Goal: Task Accomplishment & Management: Manage account settings

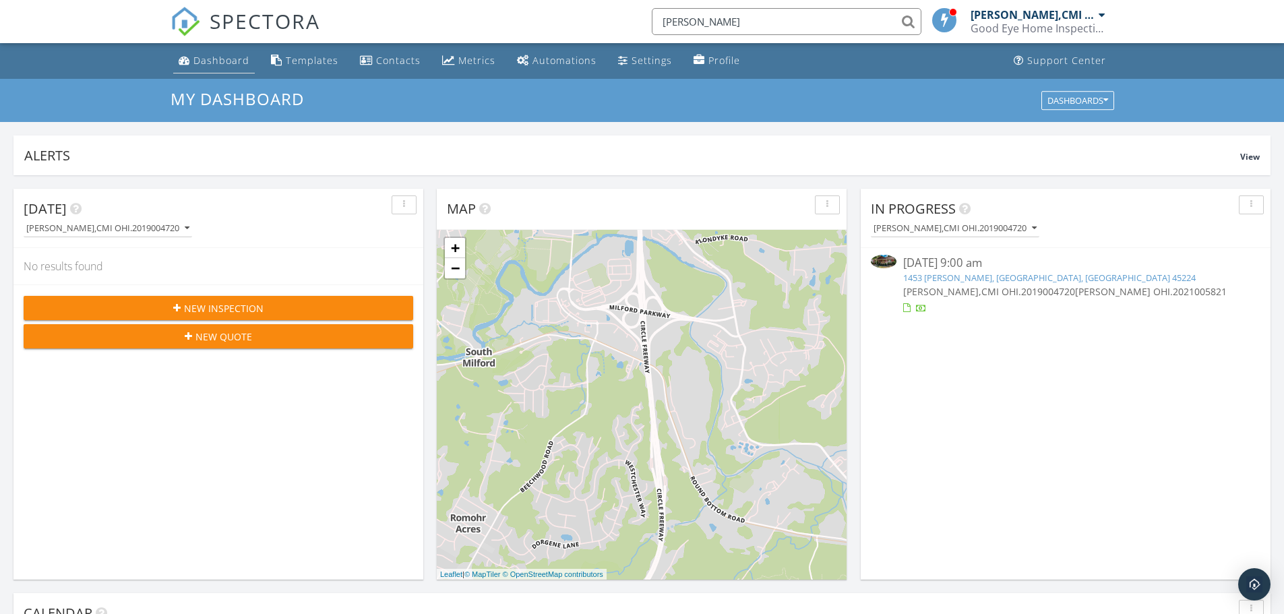
click at [215, 57] on div "Dashboard" at bounding box center [221, 60] width 56 height 13
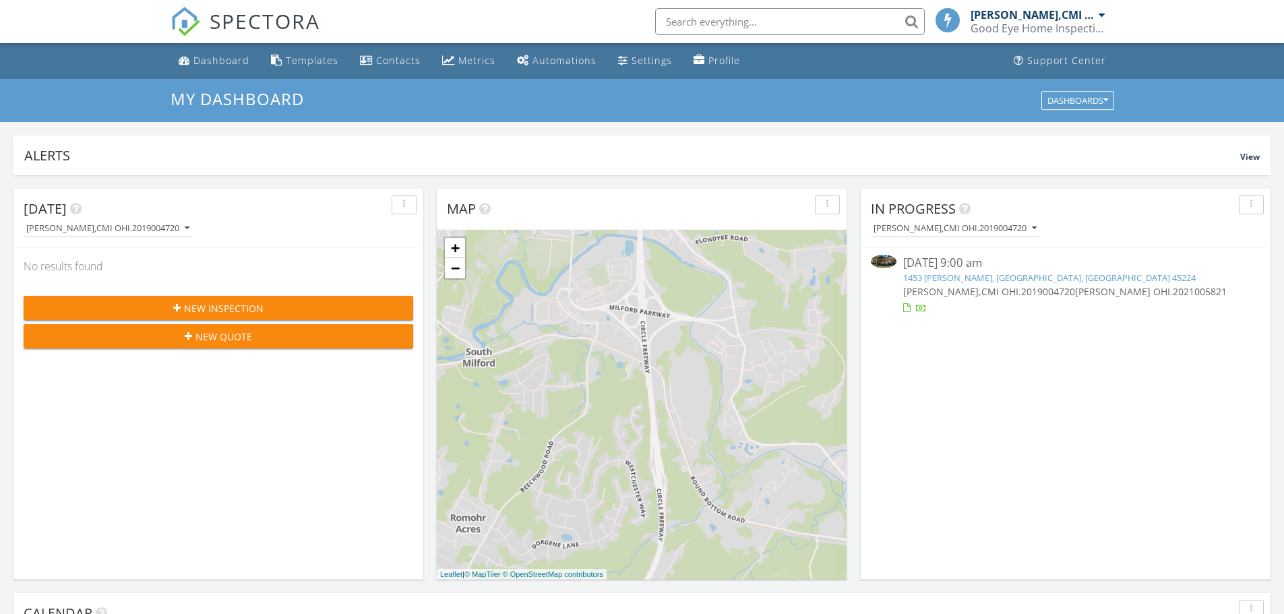
scroll to position [1247, 1305]
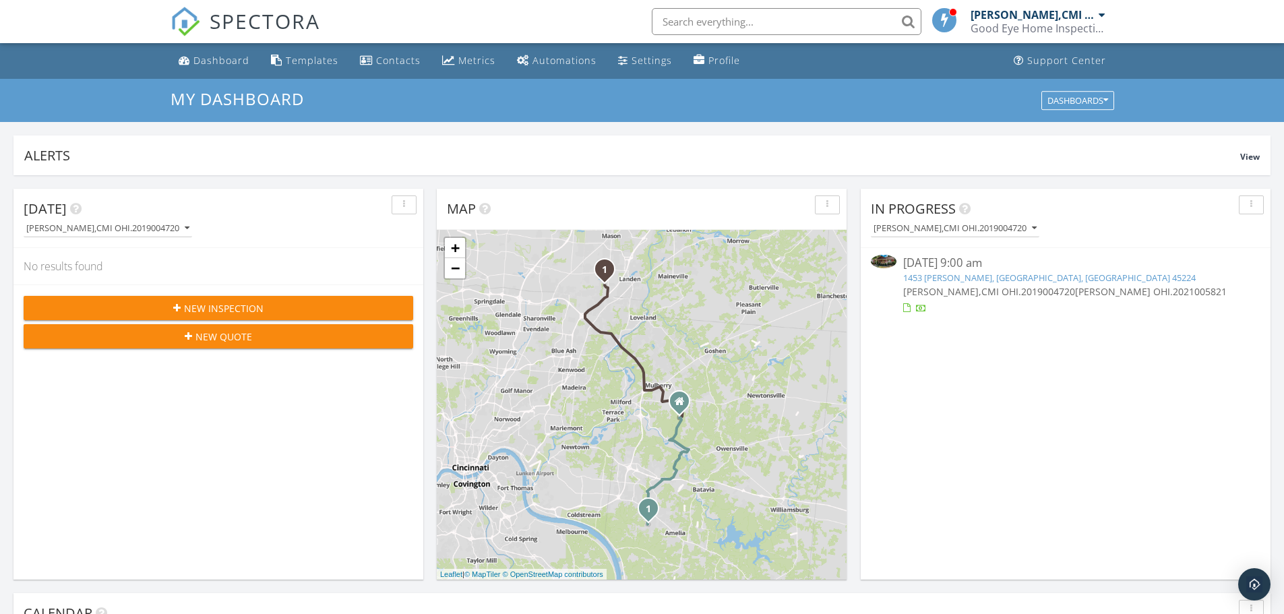
click at [999, 288] on span "[PERSON_NAME],CMI OHI.2019004720" at bounding box center [989, 291] width 172 height 13
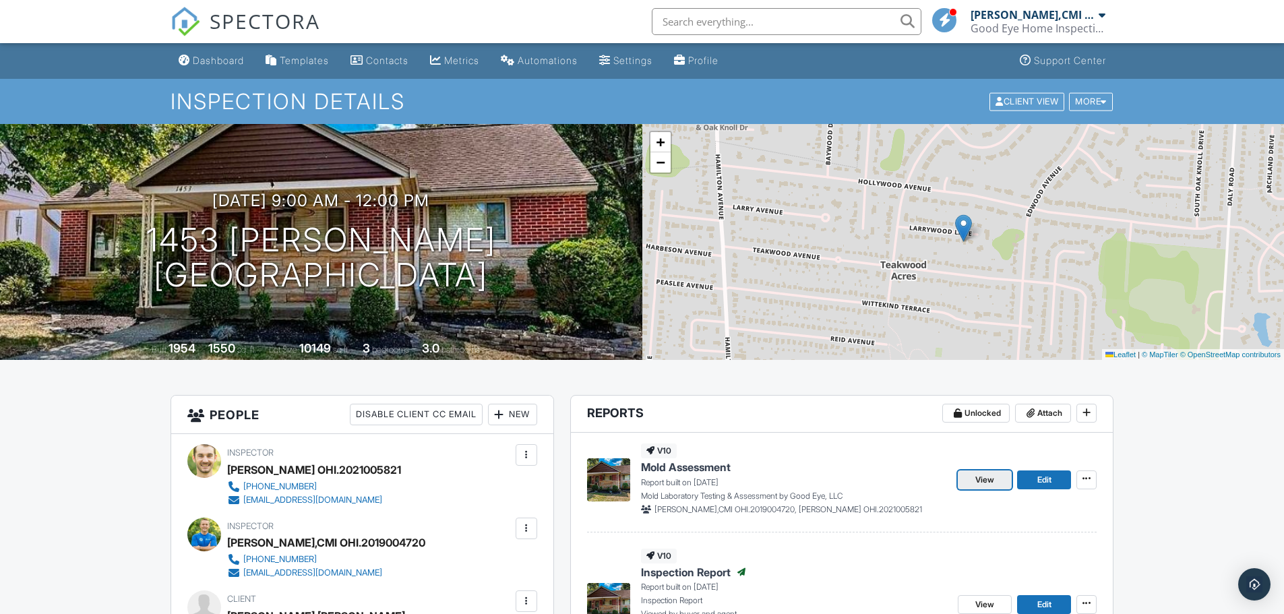
click at [989, 478] on span "View" at bounding box center [984, 479] width 19 height 13
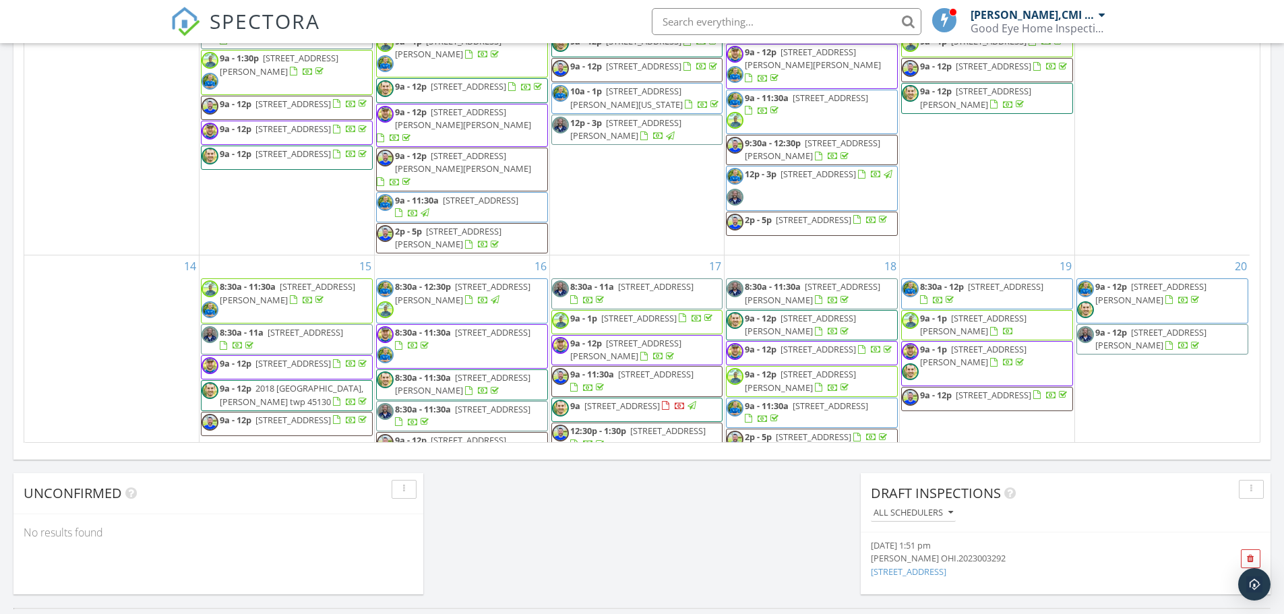
scroll to position [539, 0]
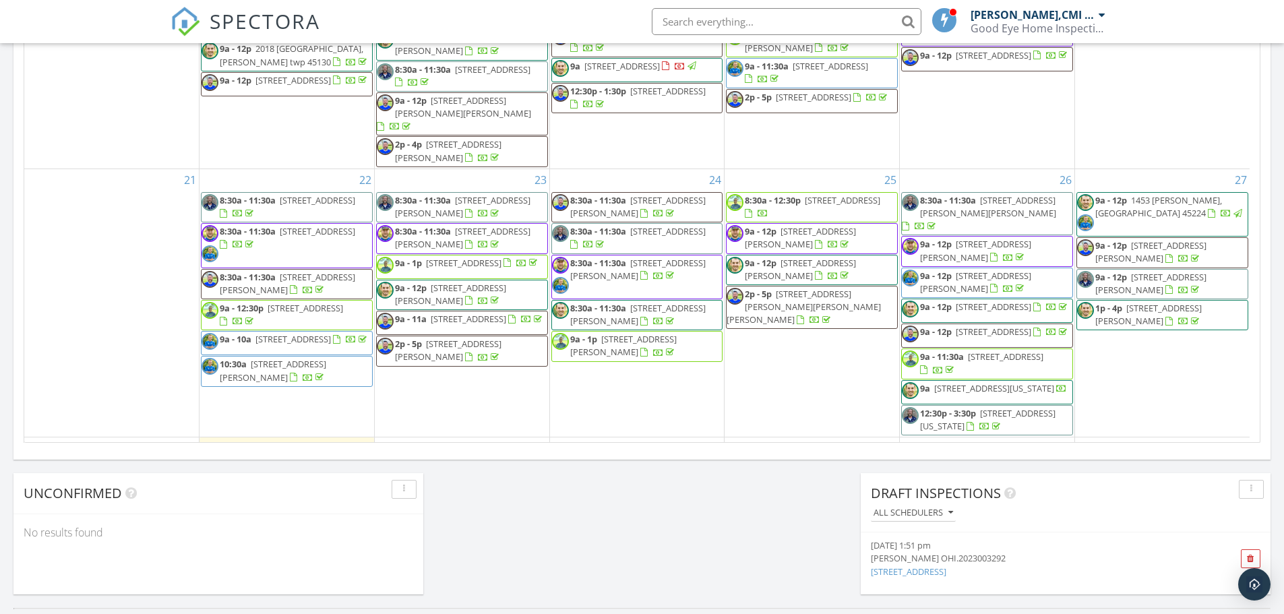
click at [1112, 194] on span "9a - 12p" at bounding box center [1111, 200] width 32 height 12
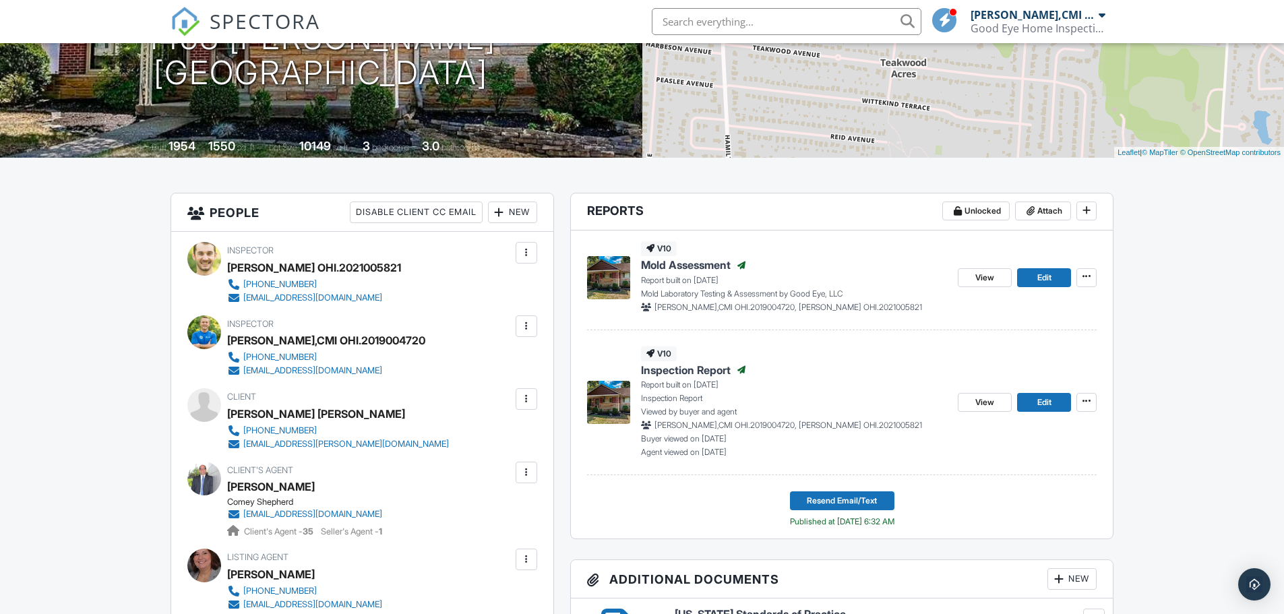
click at [526, 472] on div at bounding box center [526, 472] width 13 height 13
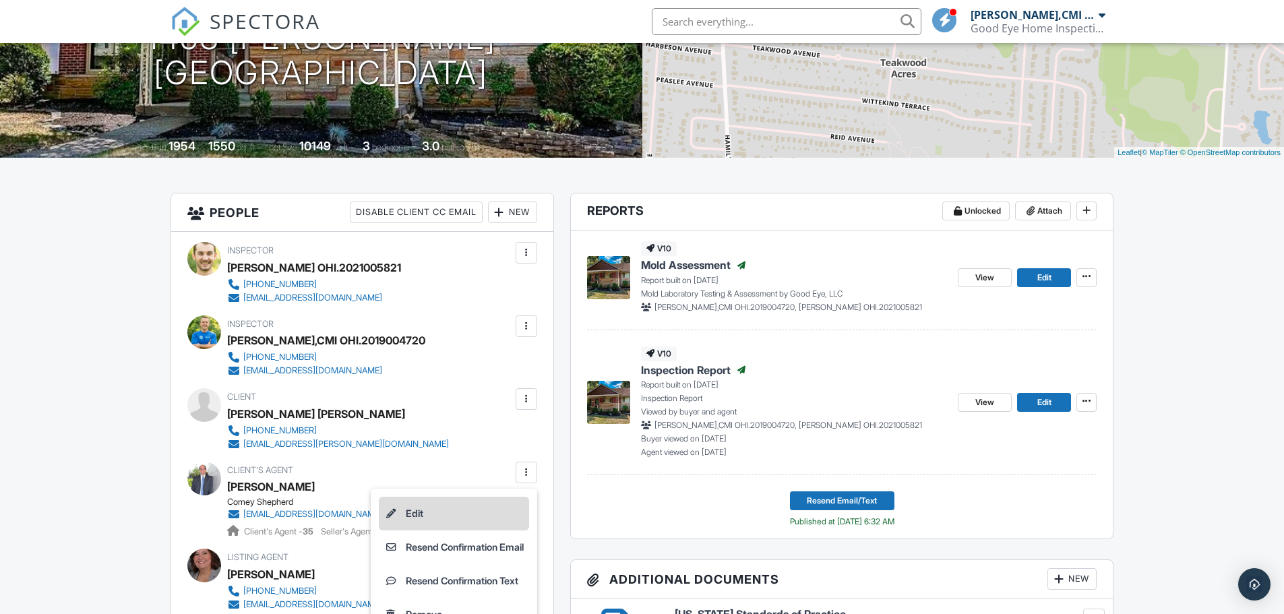
click at [483, 515] on li "Edit" at bounding box center [454, 514] width 150 height 34
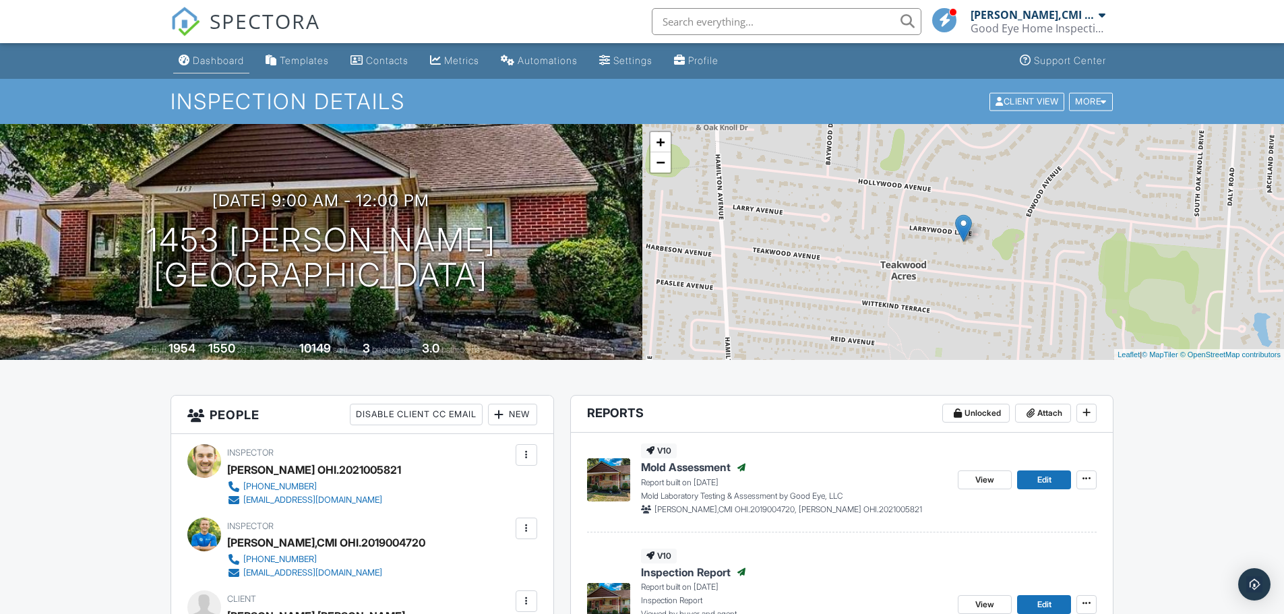
click at [228, 59] on div "Dashboard" at bounding box center [218, 60] width 51 height 11
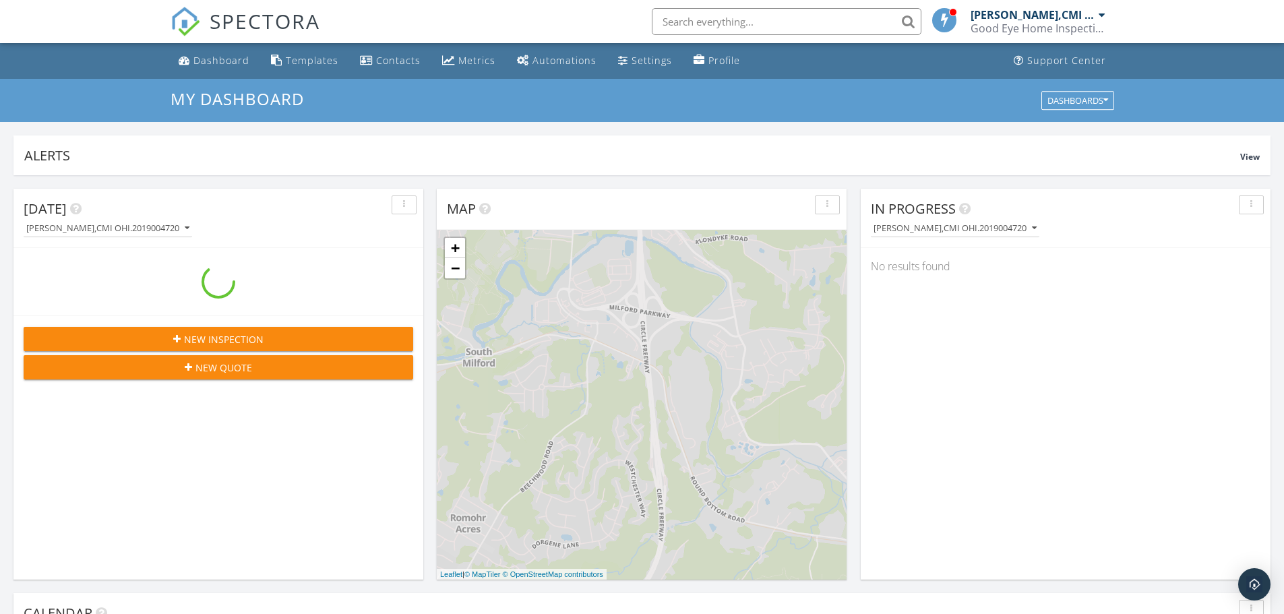
scroll to position [1247, 1305]
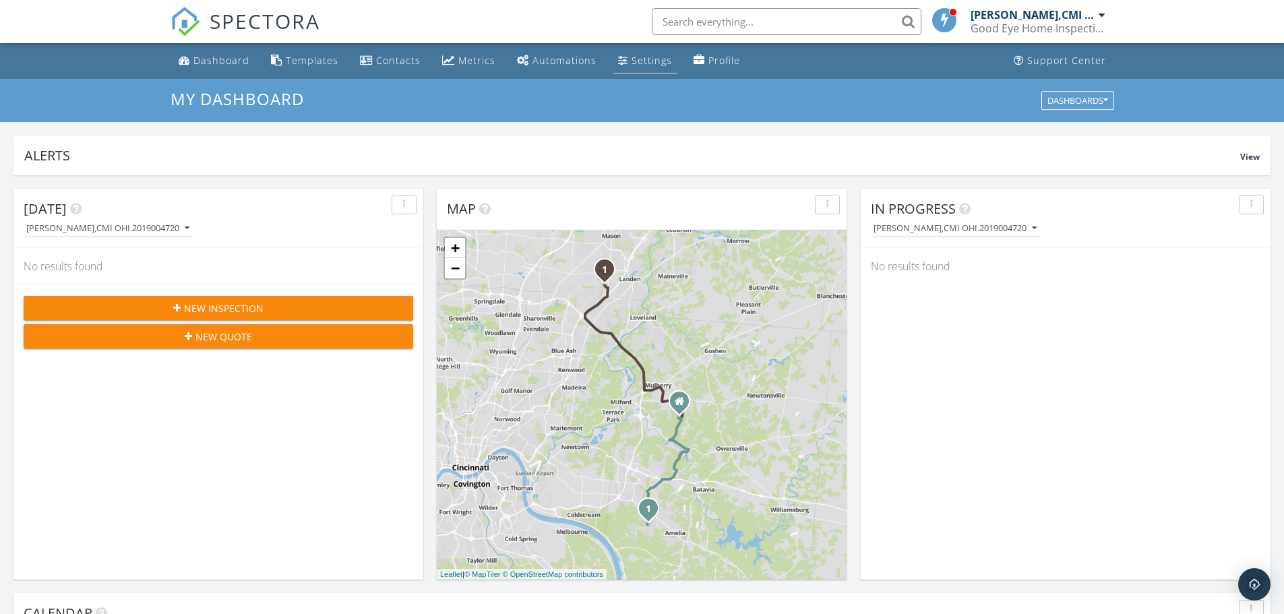
click at [650, 63] on div "Settings" at bounding box center [651, 60] width 40 height 13
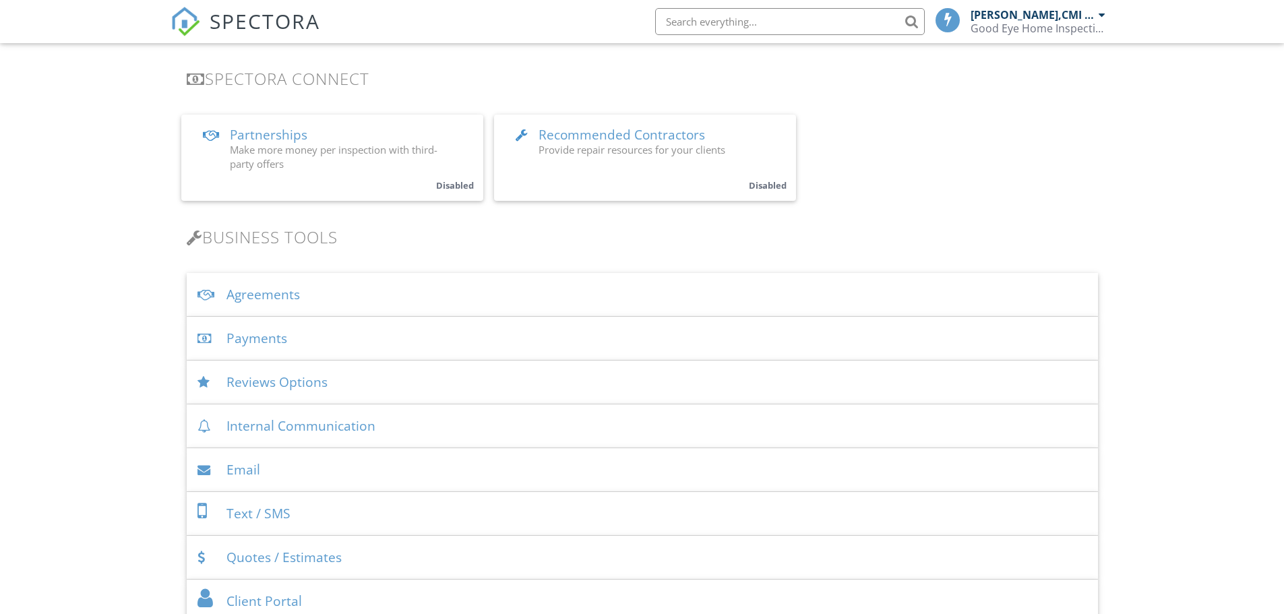
scroll to position [270, 0]
click at [272, 340] on div "Payments" at bounding box center [642, 338] width 911 height 44
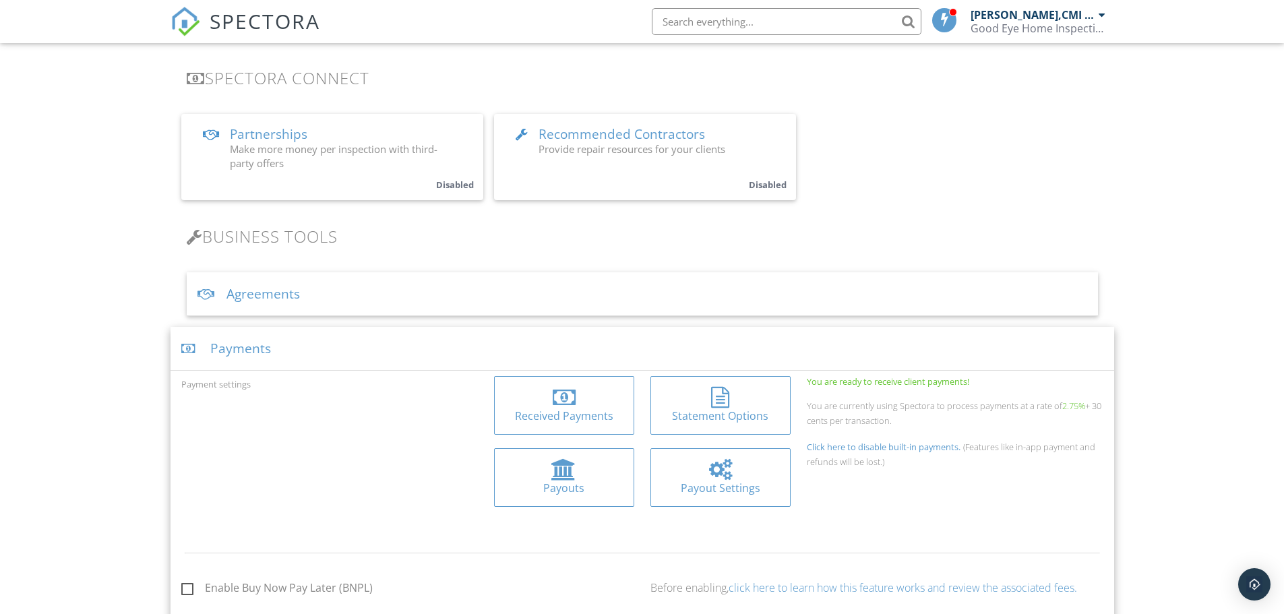
click at [574, 416] on div "Received Payments" at bounding box center [564, 415] width 119 height 15
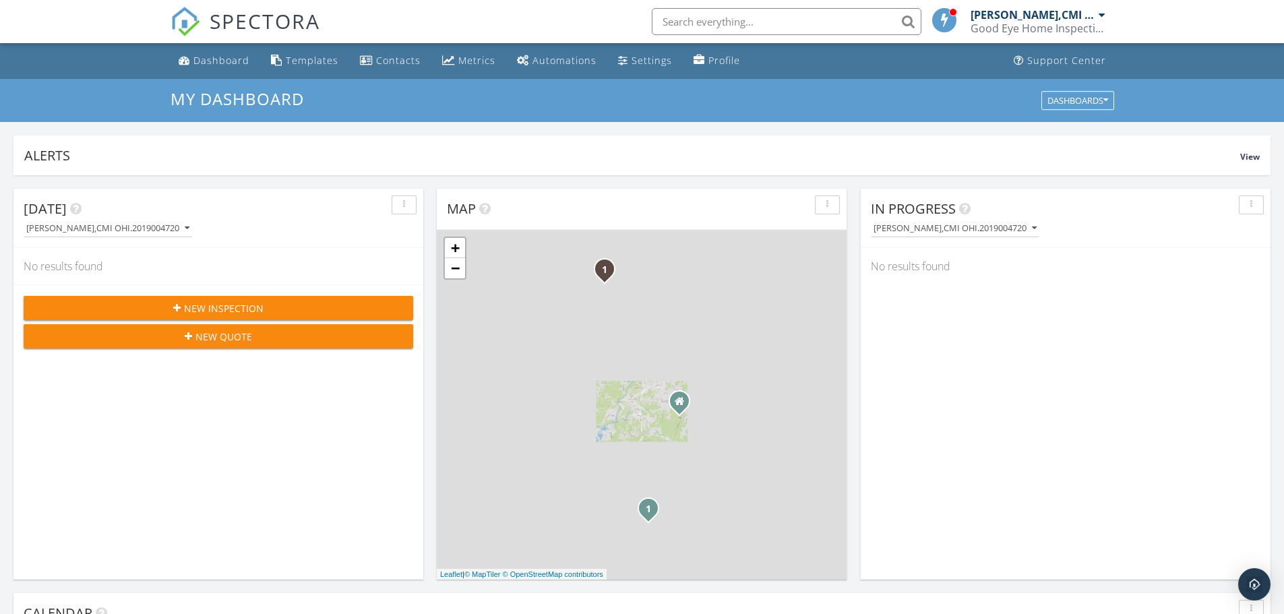
scroll to position [1247, 1305]
